Goal: Complete application form: Complete application form

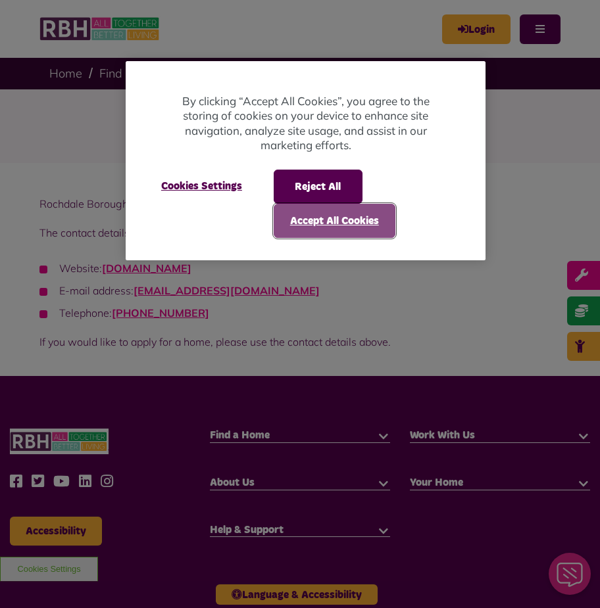
click at [292, 224] on button "Accept All Cookies" at bounding box center [335, 221] width 122 height 34
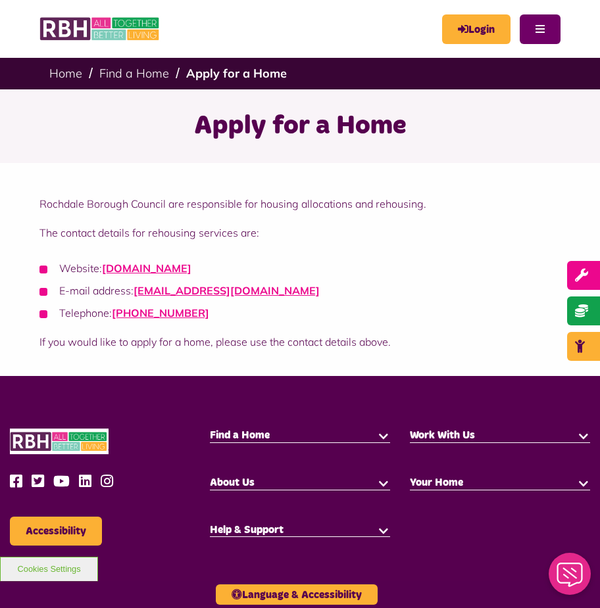
click at [537, 27] on button "Menu" at bounding box center [539, 29] width 41 height 30
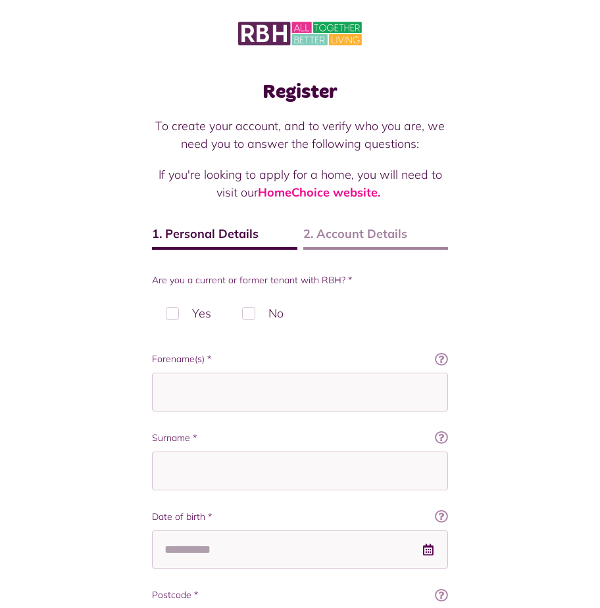
click at [249, 315] on label "No" at bounding box center [262, 313] width 69 height 39
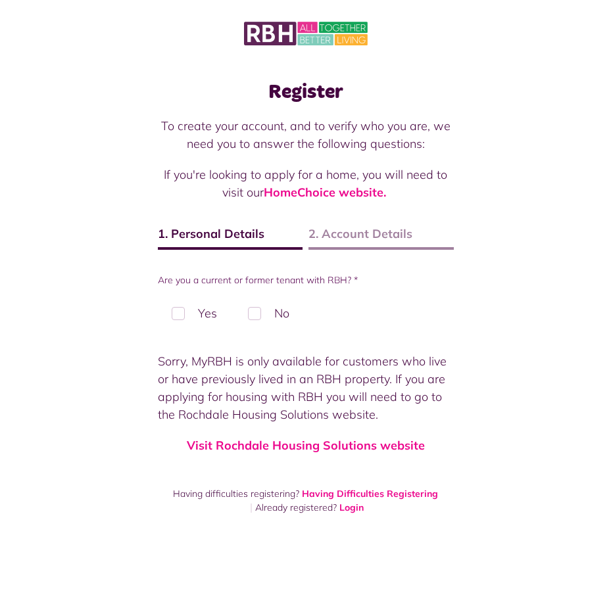
click at [177, 315] on label "Yes" at bounding box center [194, 313] width 73 height 39
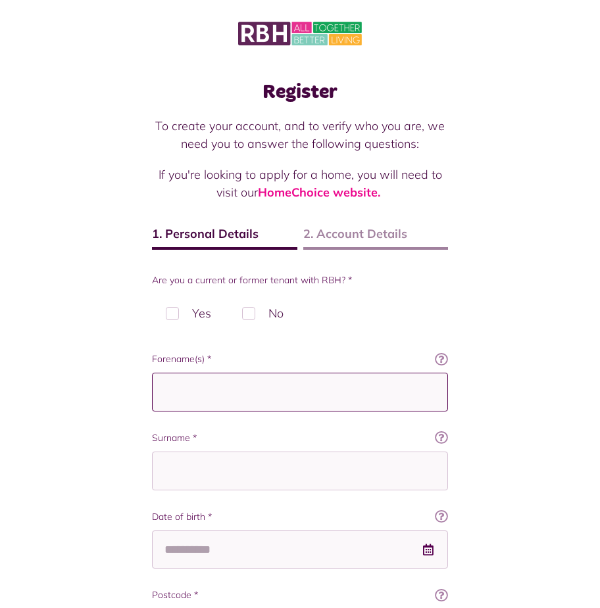
click at [227, 388] on input "Forename(s) *" at bounding box center [300, 392] width 296 height 39
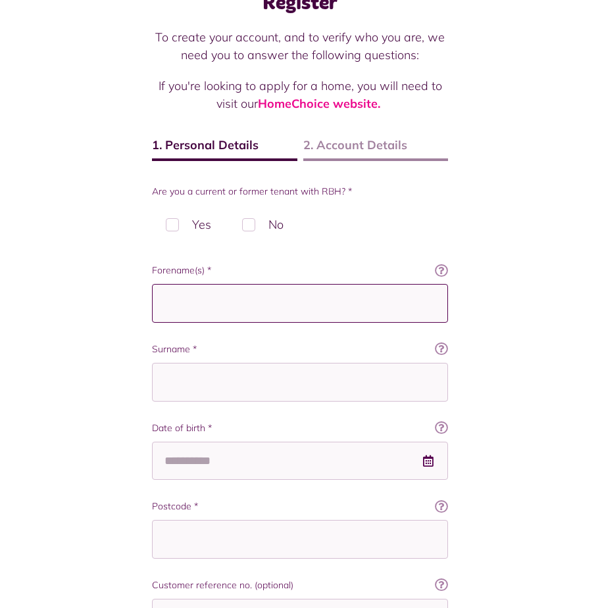
scroll to position [66, 0]
